Goal: Unclear: Browse casually

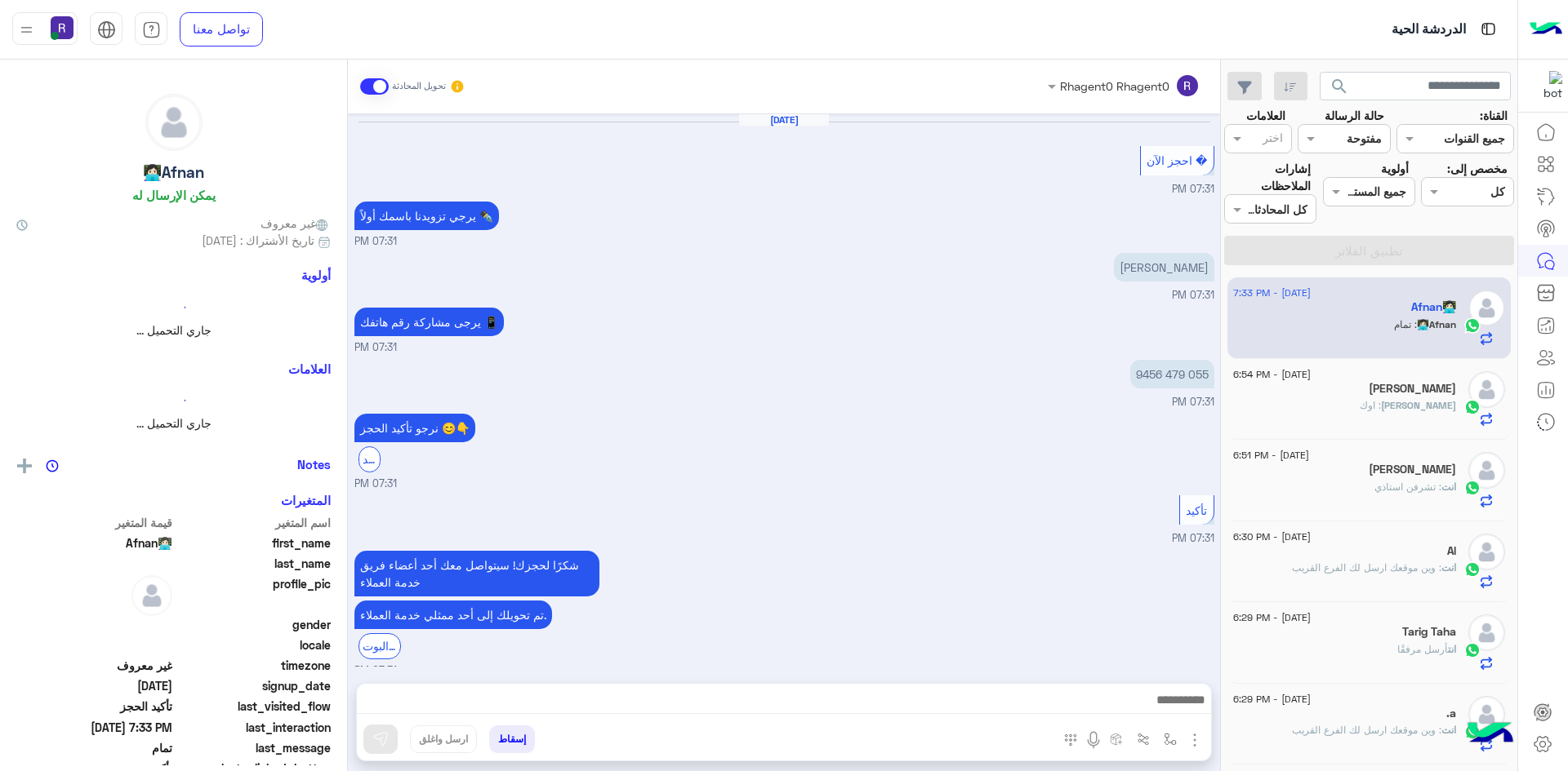
scroll to position [635, 0]
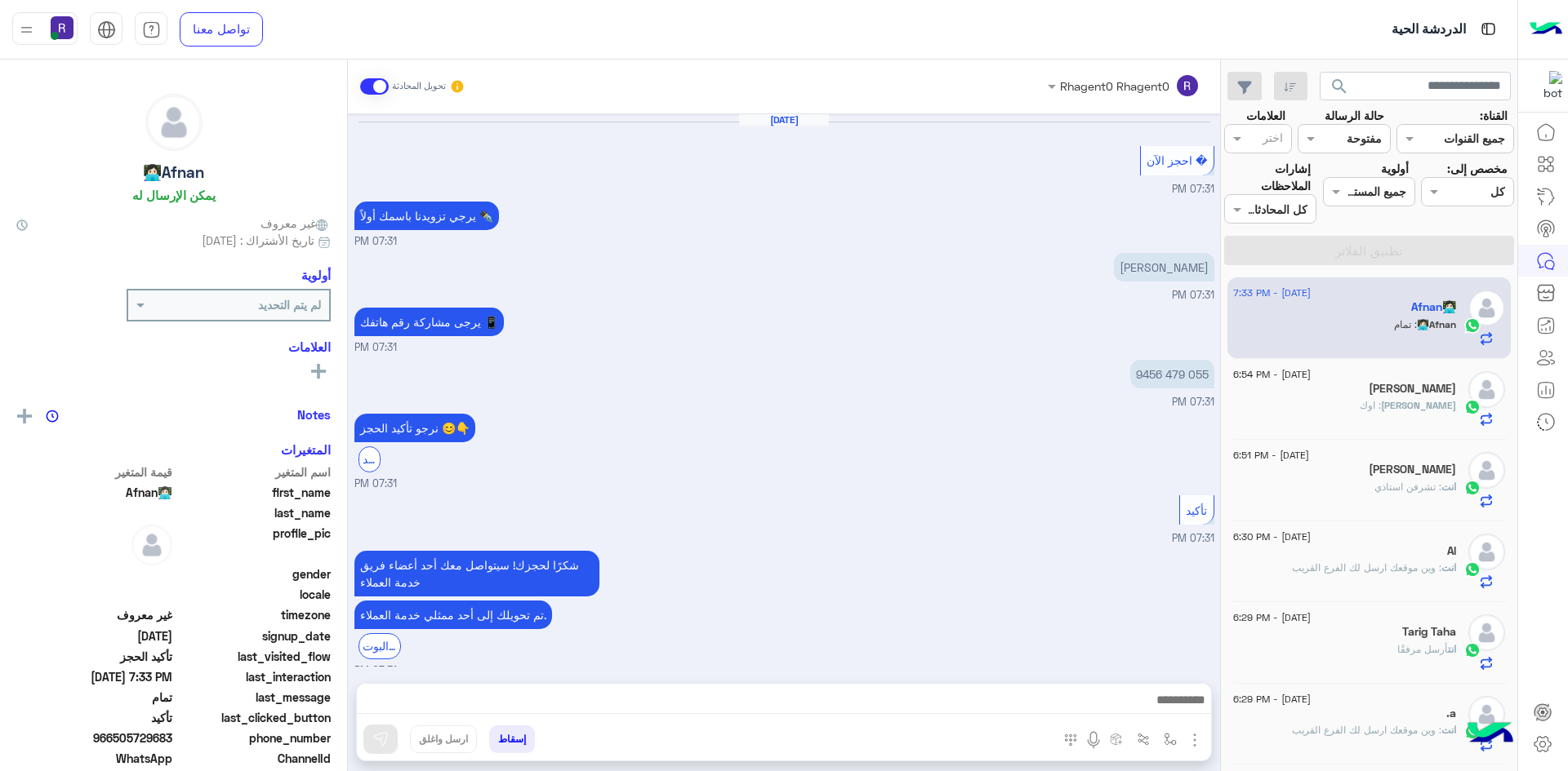
scroll to position [635, 0]
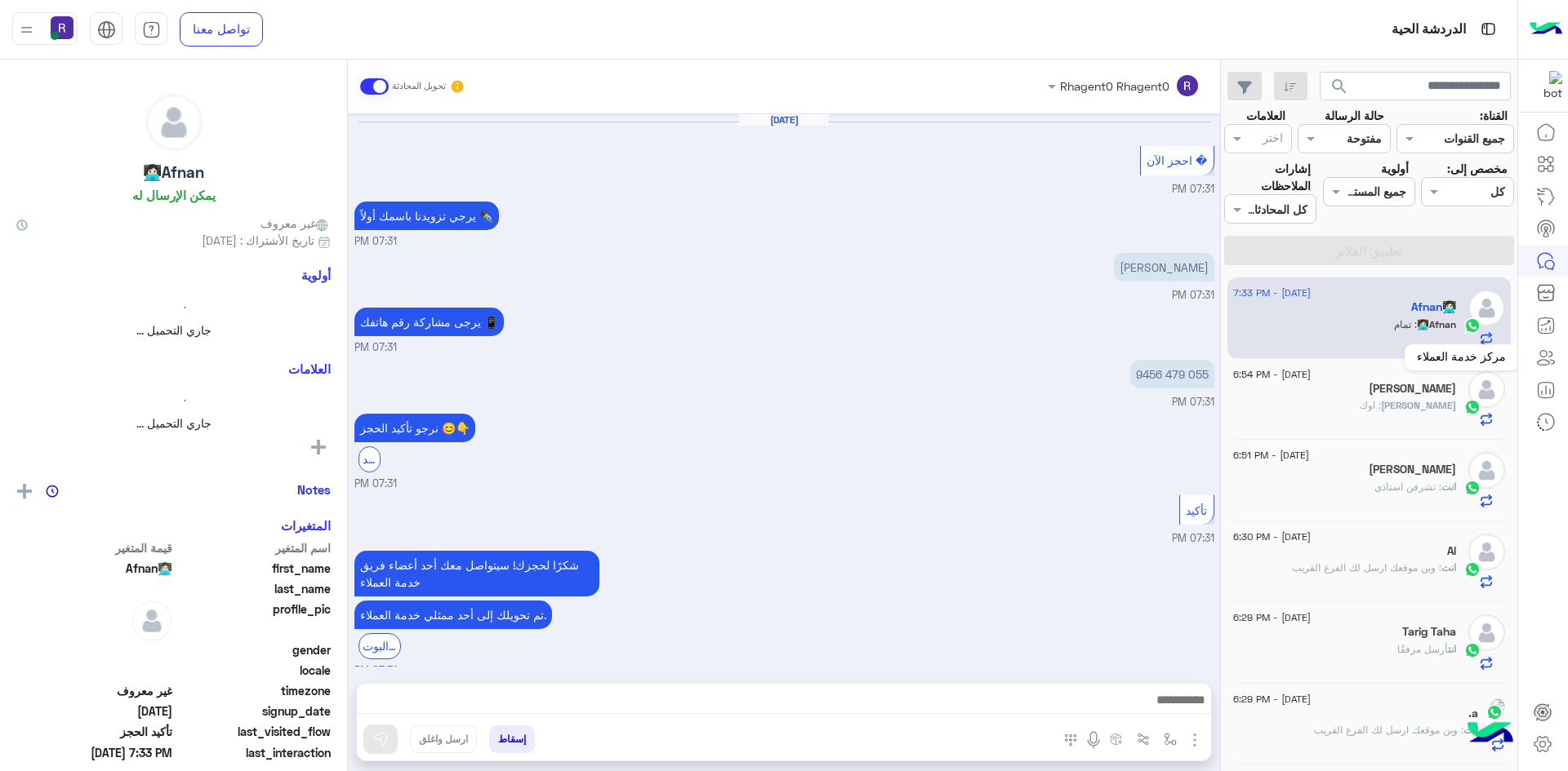
scroll to position [635, 0]
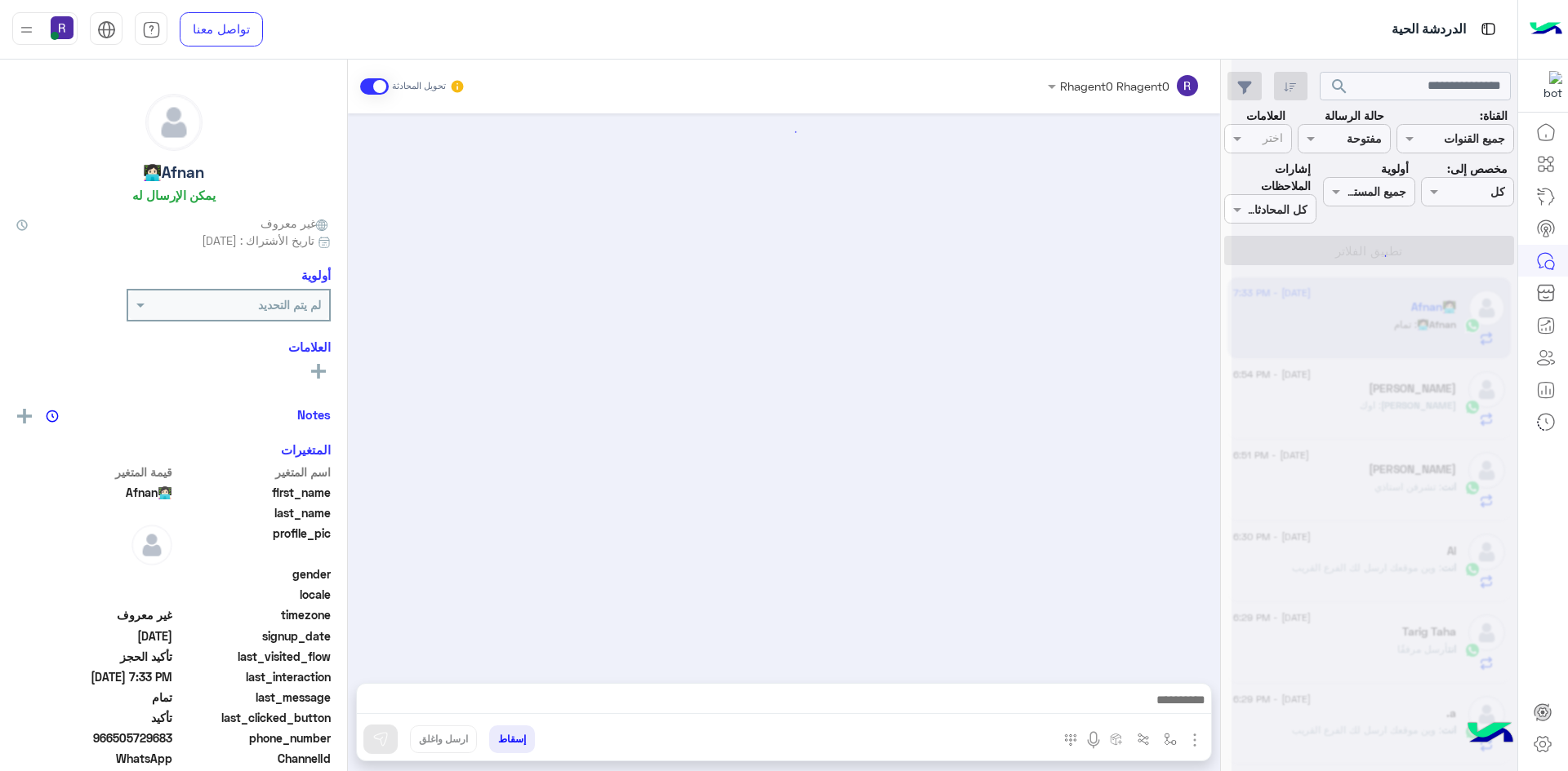
scroll to position [635, 0]
